Goal: Check status: Check status

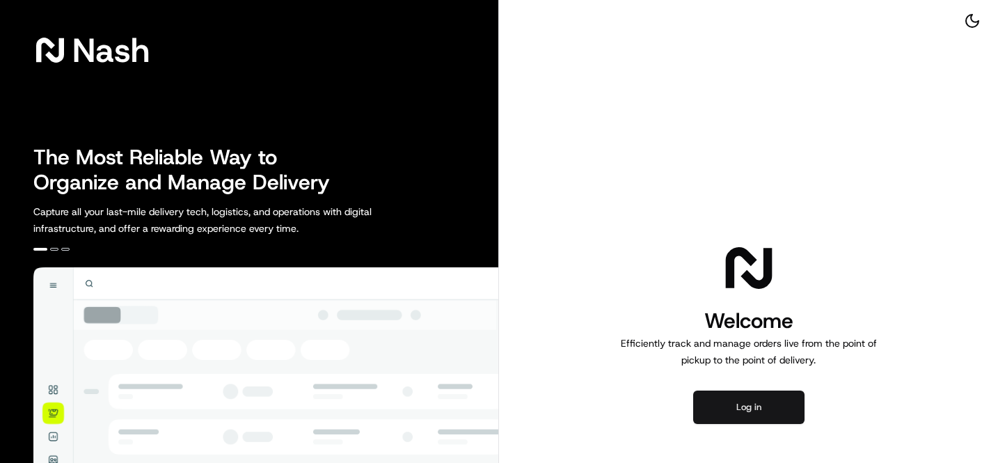
click at [746, 407] on button "Log in" at bounding box center [748, 407] width 111 height 33
